Goal: Transaction & Acquisition: Purchase product/service

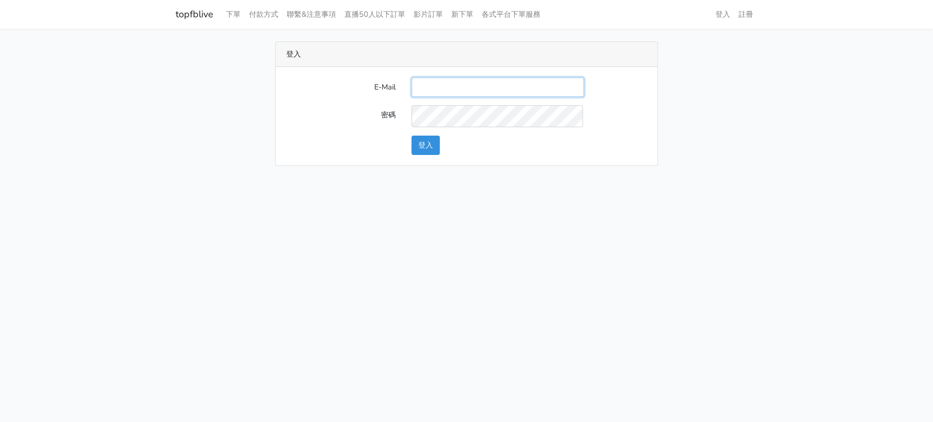
drag, startPoint x: 494, startPoint y: 104, endPoint x: 511, endPoint y: 108, distance: 17.7
click at [494, 97] on input "E-Mail" at bounding box center [497, 87] width 172 height 19
type input "[EMAIL_ADDRESS][DOMAIN_NAME]"
click at [446, 155] on div "登入" at bounding box center [528, 145] width 251 height 19
click at [440, 155] on button "登入" at bounding box center [425, 145] width 28 height 19
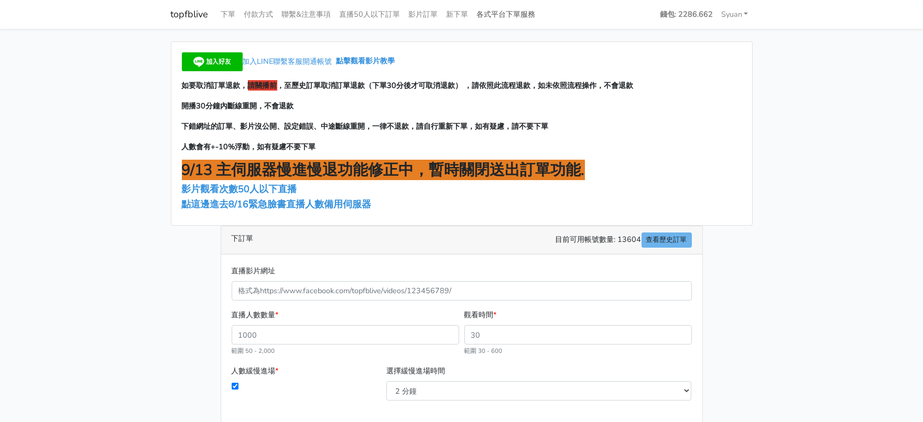
click at [540, 19] on link "各式平台下單服務" at bounding box center [506, 14] width 67 height 20
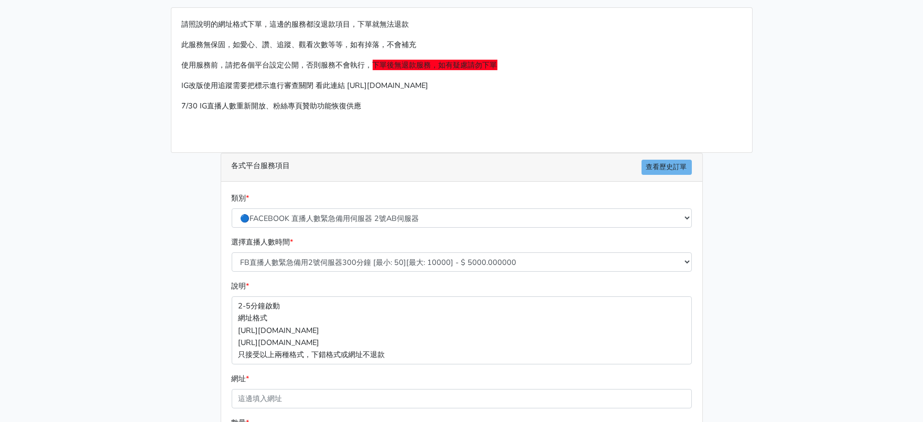
scroll to position [196, 0]
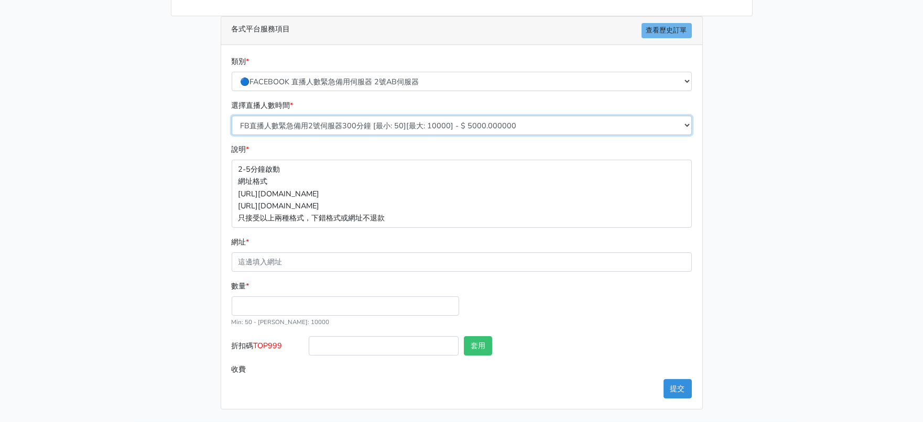
drag, startPoint x: 424, startPoint y: 130, endPoint x: 419, endPoint y: 141, distance: 12.7
click at [424, 130] on select "FB直播人數緊急備用2號伺服器300分鐘 [最小: 50][最大: 10000] - $ 5000.000000 FB直播人數緊急備用2號伺服器60分鐘 [最…" at bounding box center [462, 125] width 460 height 19
drag, startPoint x: 156, startPoint y: 148, endPoint x: 299, endPoint y: 106, distance: 148.9
click at [156, 146] on main "請照說明的網址格式下單，這邊的服務都沒退款項目，下單就無法退款 此服務無保固，如愛心、讚、追蹤、觀看次數等等，如有掉落，不會補充 使用服務前，請把各個平台設定…" at bounding box center [461, 140] width 923 height 564
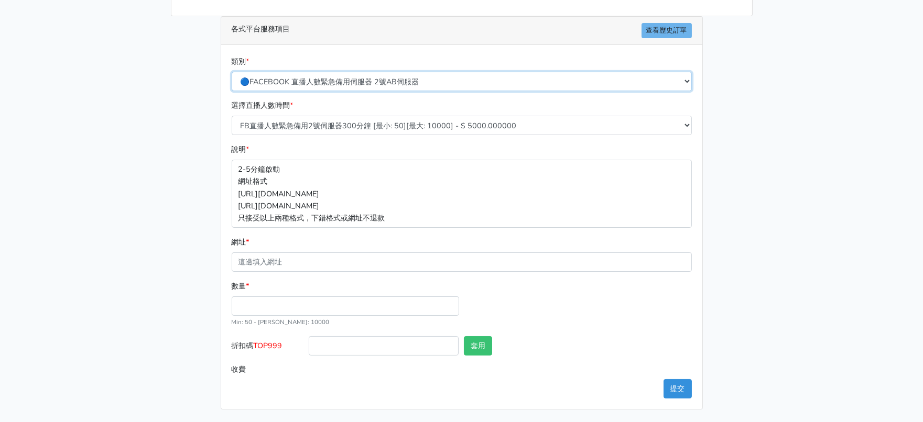
click at [348, 77] on select "🔵FACEBOOK 直播人數緊急備用伺服器 2號AB伺服器 🔵FACEBOOK 網軍專用貼文留言 安全保密 🔵9/30 FACEBOOK 直播人數緩慢進場緩慢…" at bounding box center [462, 81] width 460 height 19
drag, startPoint x: 422, startPoint y: 35, endPoint x: 418, endPoint y: 45, distance: 11.0
click at [422, 72] on select "🔵FACEBOOK 直播人數緊急備用伺服器 2號AB伺服器 🔵FACEBOOK 網軍專用貼文留言 安全保密 🔵9/30 FACEBOOK 直播人數緩慢進場緩慢…" at bounding box center [462, 81] width 460 height 19
select select "🔵2/12新增FACEBOOK 直播人數緊急備用伺服器 SC伺服器"
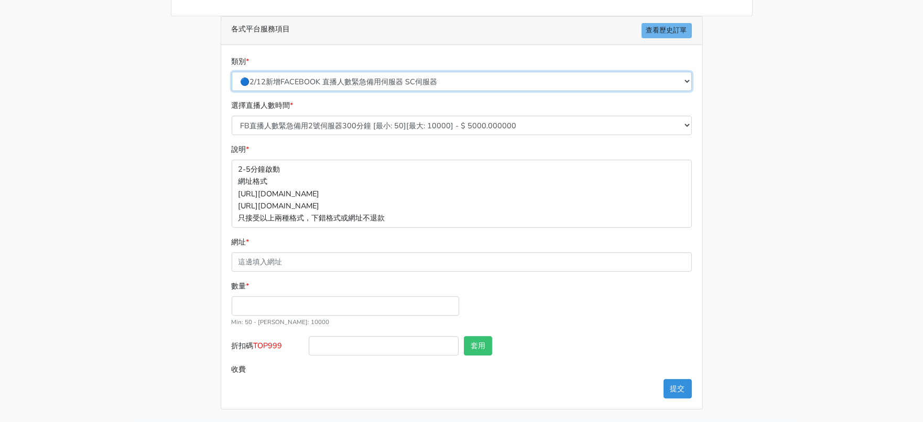
click at [232, 72] on select "🔵FACEBOOK 直播人數緊急備用伺服器 2號AB伺服器 🔵FACEBOOK 網軍專用貼文留言 安全保密 🔵9/30 FACEBOOK 直播人數緩慢進場緩慢…" at bounding box center [462, 81] width 460 height 19
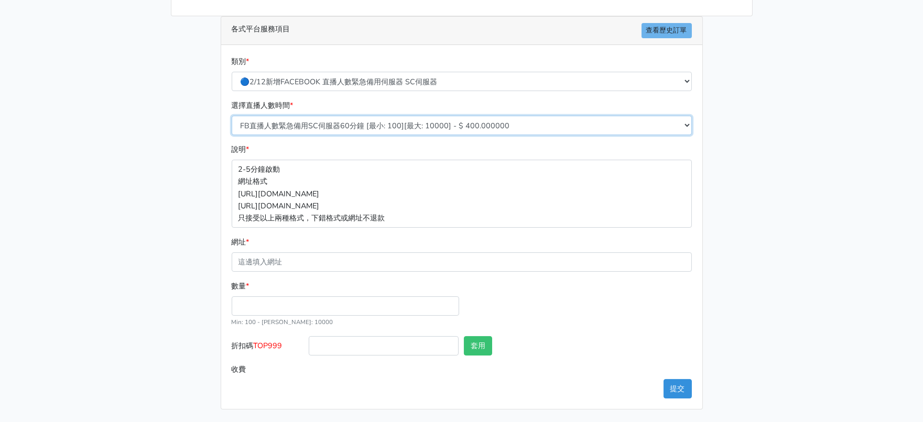
drag, startPoint x: 448, startPoint y: 89, endPoint x: 441, endPoint y: 99, distance: 12.1
click at [448, 116] on select "FB直播人數緊急備用SC伺服器60分鐘 [最小: 100][最大: 10000] - $ 400.000000 FB直播人數緊急備用SC伺服器120分鐘 [最…" at bounding box center [462, 125] width 460 height 19
select select "636"
click at [232, 116] on select "FB直播人數緊急備用SC伺服器60分鐘 [最小: 100][最大: 10000] - $ 400.000000 FB直播人數緊急備用SC伺服器120分鐘 [最…" at bounding box center [462, 125] width 460 height 19
click at [68, 233] on main "請照說明的網址格式下單，這邊的服務都沒退款項目，下單就無法退款 此服務無保固，如愛心、讚、追蹤、觀看次數等等，如有掉落，不會補充 使用服務前，請把各個平台設定…" at bounding box center [461, 140] width 923 height 564
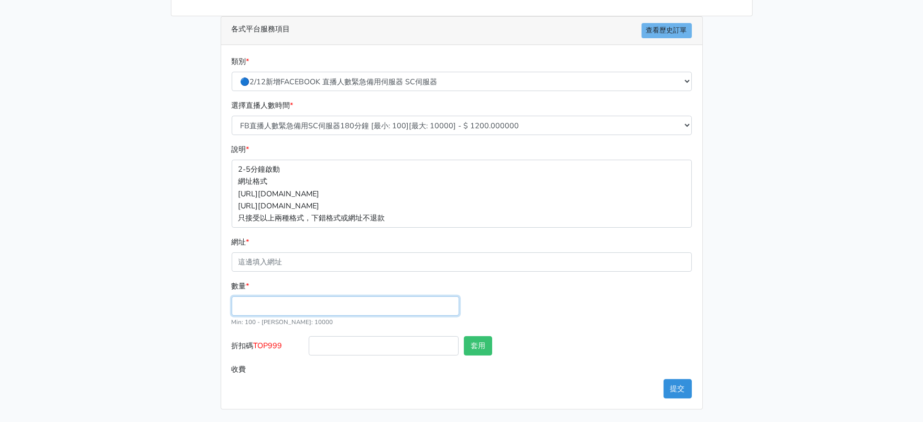
click at [276, 297] on input "數量 *" at bounding box center [345, 306] width 227 height 19
type input "300"
type input "360.000"
click at [274, 341] on span "TOP999" at bounding box center [268, 346] width 29 height 10
click at [309, 336] on input "折扣碼 TOP999" at bounding box center [384, 345] width 150 height 19
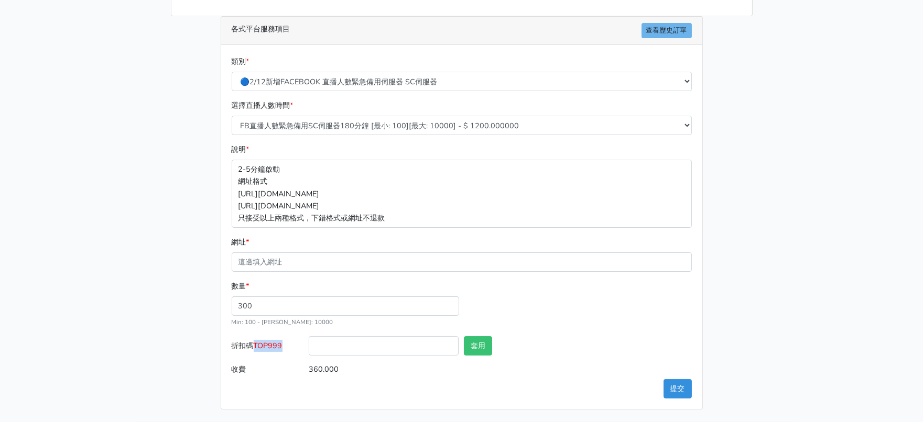
click at [274, 341] on span "TOP999" at bounding box center [268, 346] width 29 height 10
click at [309, 336] on input "折扣碼 TOP999" at bounding box center [384, 345] width 150 height 19
copy span "TOP999"
click at [337, 342] on input "折扣碼 TOP999" at bounding box center [384, 345] width 150 height 19
paste input "TOP999"
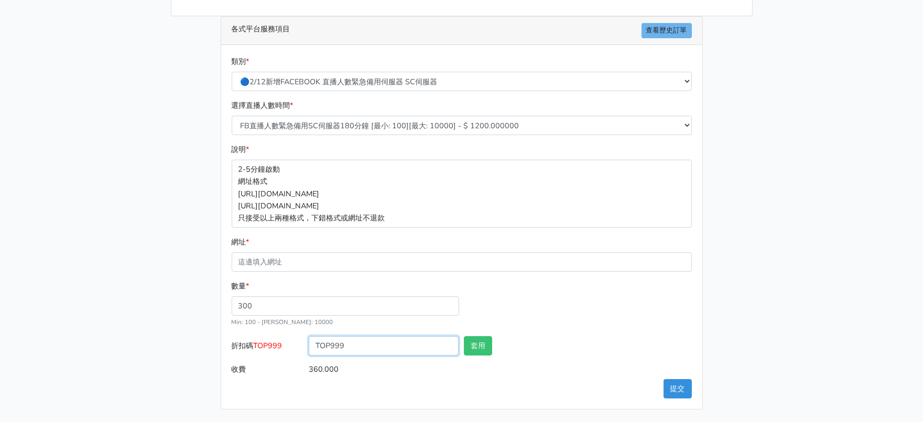
type input "TOP999"
click at [499, 337] on div "套用" at bounding box center [500, 348] width 78 height 24
click at [489, 336] on button "套用" at bounding box center [478, 345] width 28 height 19
type input "套用失敗"
drag, startPoint x: 790, startPoint y: 292, endPoint x: 616, endPoint y: 417, distance: 214.2
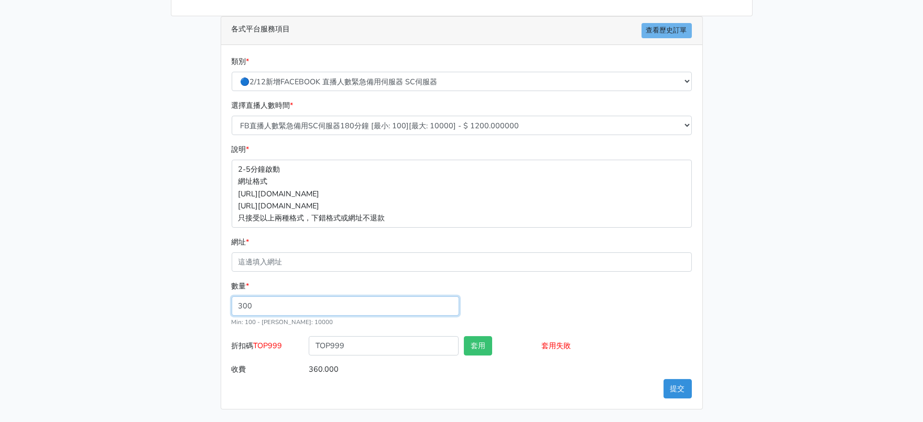
click at [790, 292] on main "請照說明的網址格式下單，這邊的服務都沒退款項目，下單就無法退款 此服務無保固，如愛心、讚、追蹤、觀看次數等等，如有掉落，不會補充 使用服務前，請把各個平台設定…" at bounding box center [461, 140] width 923 height 564
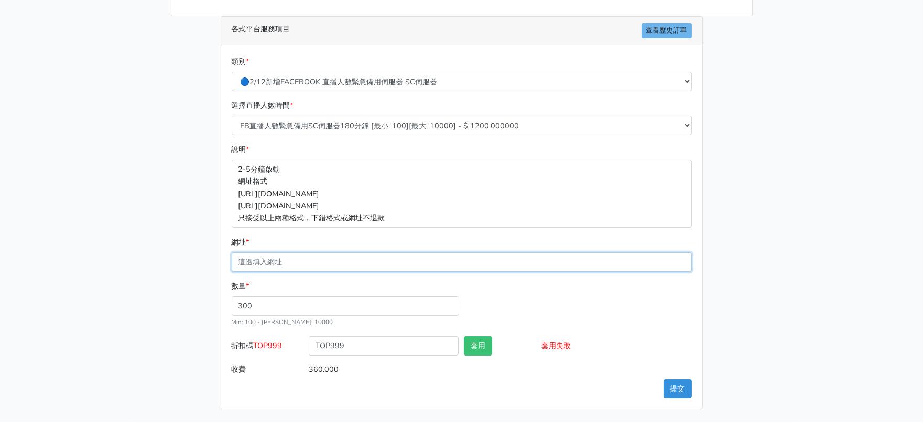
click at [332, 253] on input "網址 *" at bounding box center [462, 262] width 460 height 19
paste input "[URL][DOMAIN_NAME]"
type input "[URL][DOMAIN_NAME]"
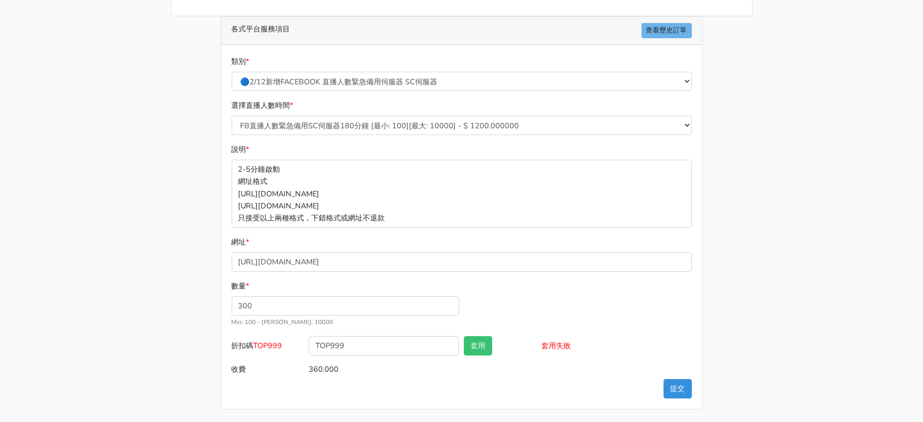
drag, startPoint x: 889, startPoint y: 271, endPoint x: 754, endPoint y: 244, distance: 137.5
click at [883, 265] on main "請照說明的網址格式下單，這邊的服務都沒退款項目，下單就無法退款 此服務無保固，如愛心、讚、追蹤、觀看次數等等，如有掉落，不會補充 使用服務前，請把各個平台設定…" at bounding box center [461, 140] width 923 height 564
click at [675, 379] on button "提交" at bounding box center [677, 388] width 28 height 19
